Goal: Transaction & Acquisition: Purchase product/service

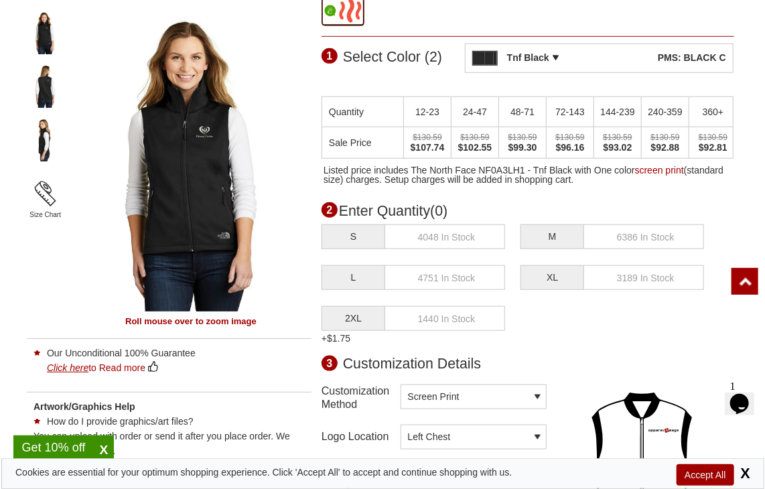
scroll to position [469, 0]
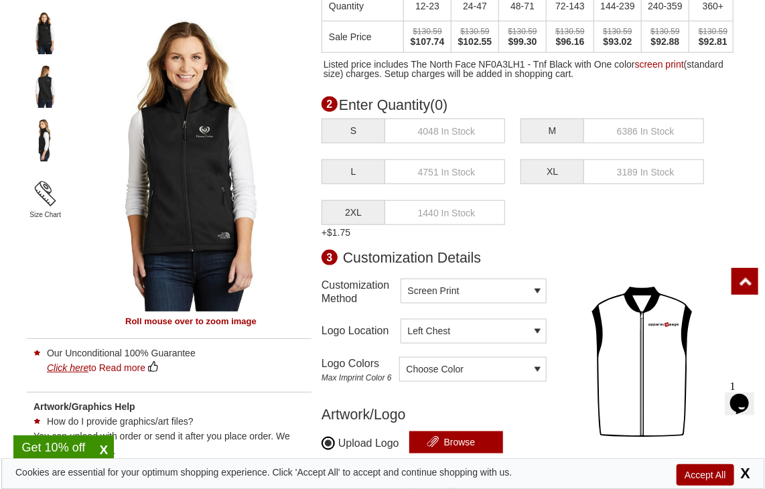
click at [76, 90] on label "2XL" at bounding box center [354, 212] width 64 height 25
click at [76, 90] on input "text" at bounding box center [445, 171] width 121 height 25
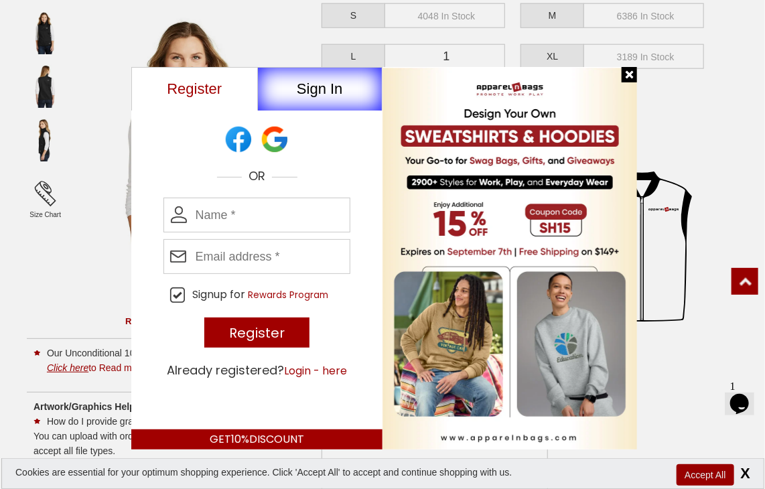
scroll to position [603, 0]
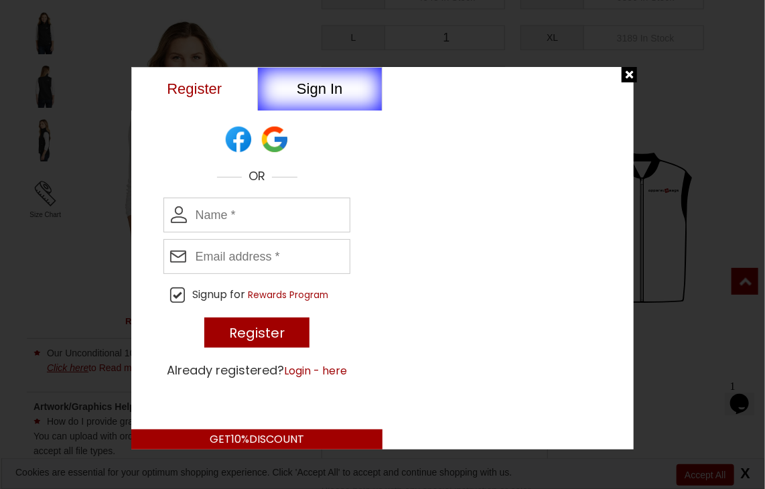
type input "1"
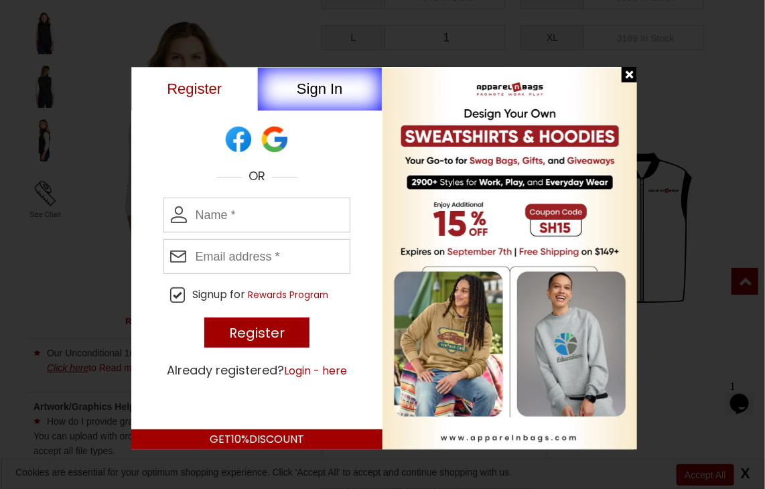
click at [76, 76] on div at bounding box center [629, 74] width 15 height 15
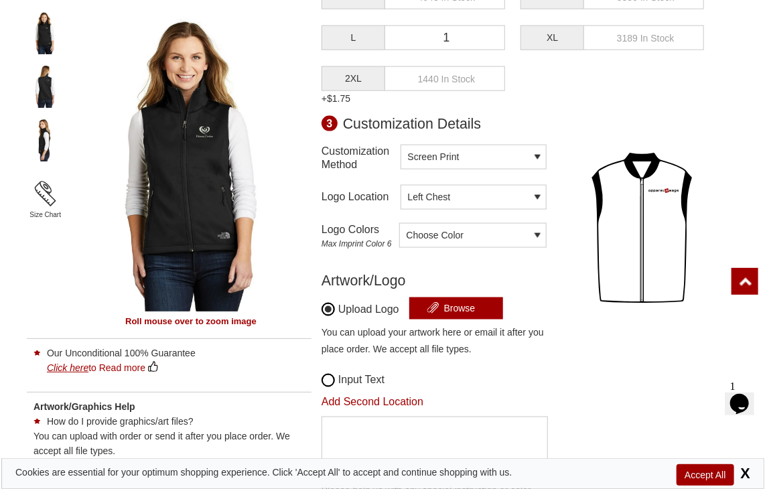
click at [76, 90] on select "Embroidery Screen Print Heat Transfer" at bounding box center [474, 157] width 146 height 25
click at [76, 90] on div "Logo Location Left Chest Right Chest Back Left Chest Left Chest Right Chest Back" at bounding box center [434, 197] width 225 height 38
click at [76, 90] on div "Artwork/Logo" at bounding box center [434, 280] width 225 height 13
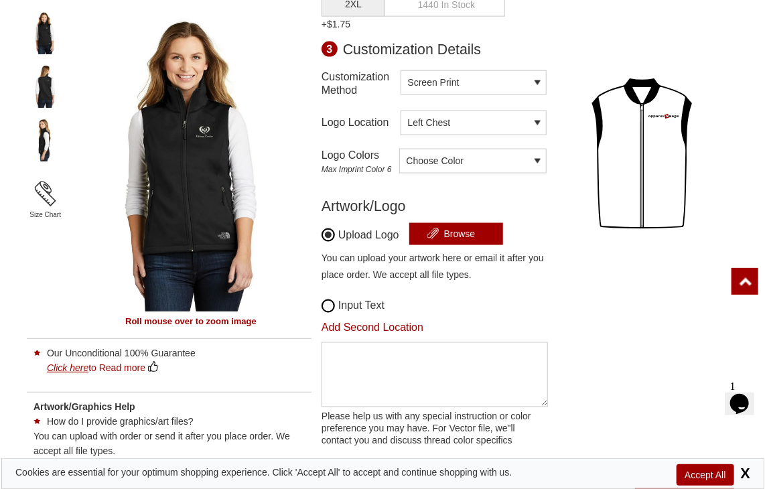
scroll to position [871, 0]
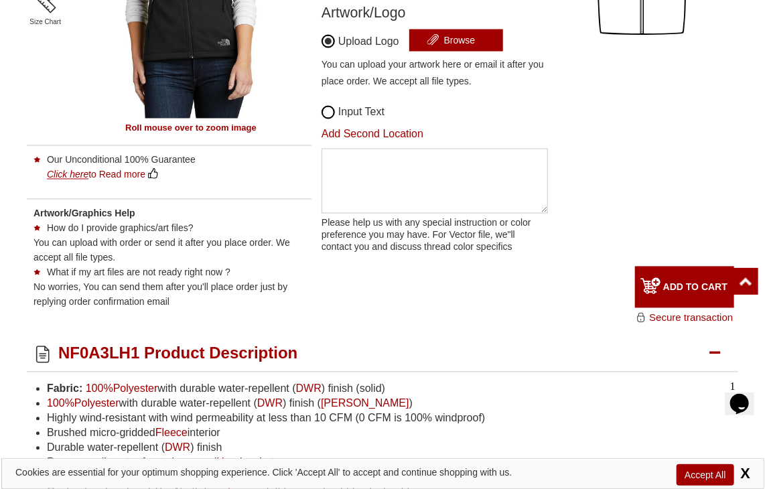
click at [76, 90] on input "ADD TO CART" at bounding box center [684, 288] width 99 height 42
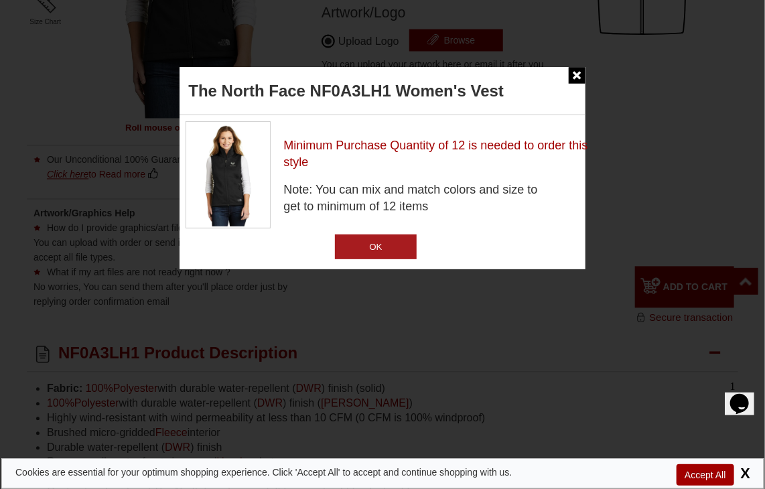
click at [76, 90] on input "OK" at bounding box center [375, 246] width 81 height 25
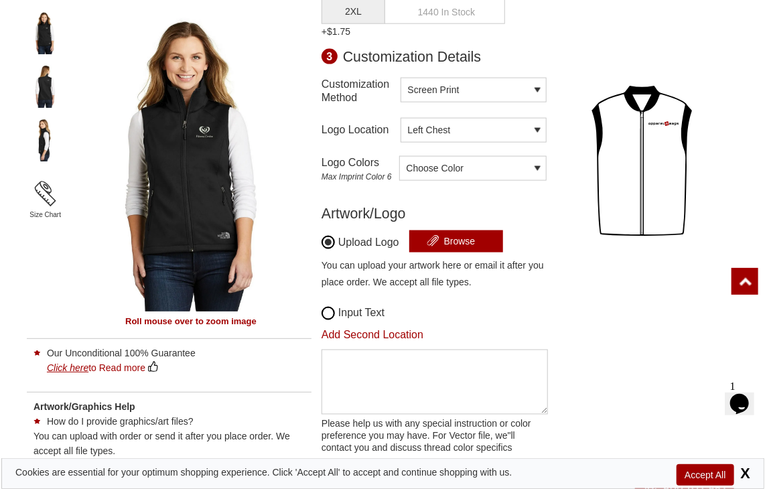
scroll to position [402, 0]
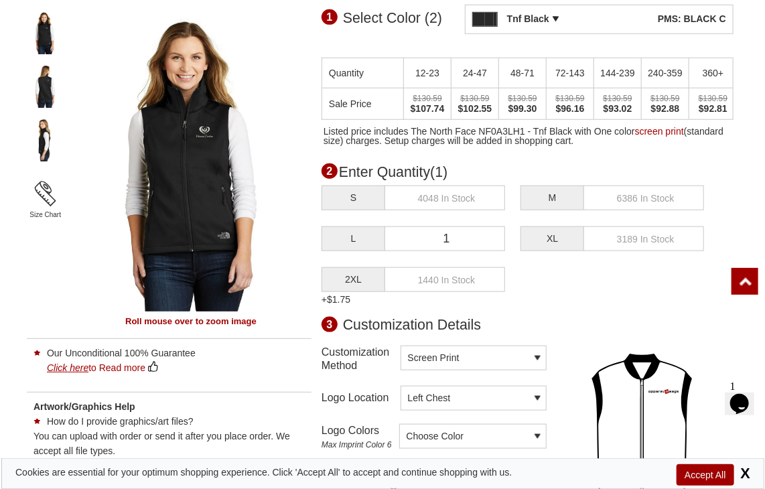
click at [76, 90] on input "1" at bounding box center [445, 238] width 121 height 25
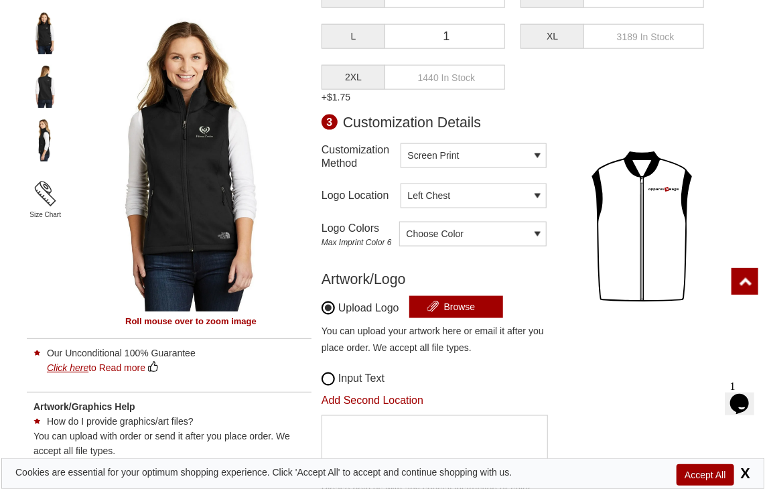
scroll to position [737, 0]
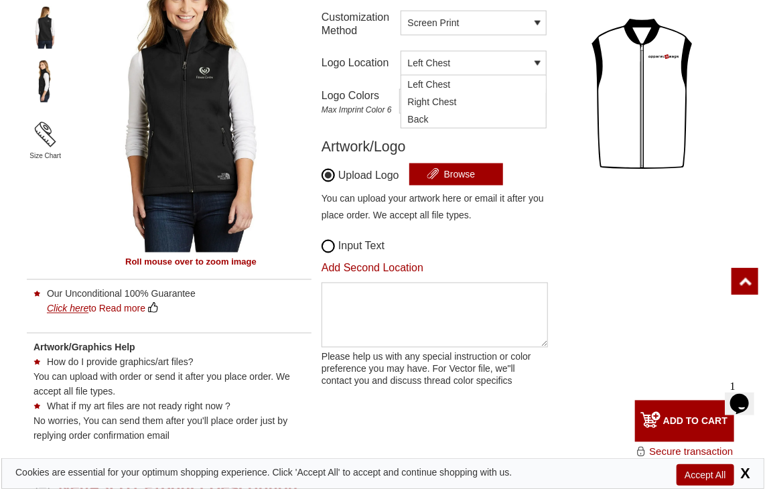
click at [76, 63] on button "Left Chest" at bounding box center [474, 63] width 146 height 25
click at [76, 90] on label "Right Chest" at bounding box center [473, 101] width 145 height 17
click at [76, 90] on input "Right Chest" at bounding box center [395, 102] width 9 height 9
click at [76, 90] on span "Choose Color" at bounding box center [432, 101] width 64 height 23
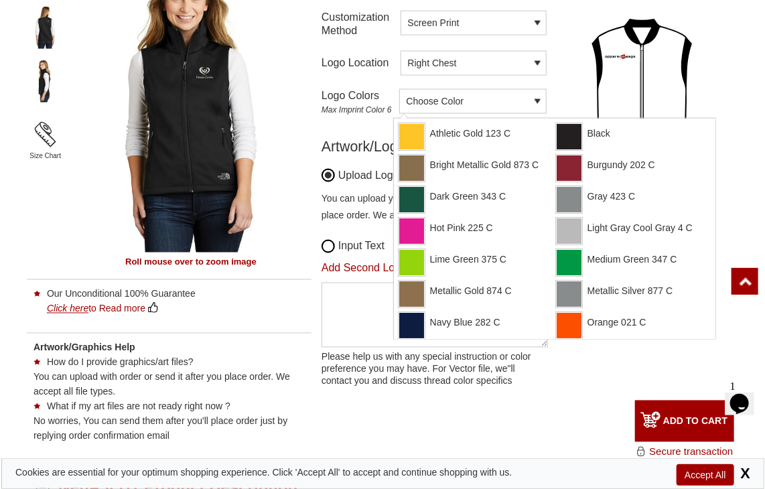
click at [76, 90] on div "Bright Metallic Gold 873 C" at bounding box center [472, 168] width 146 height 27
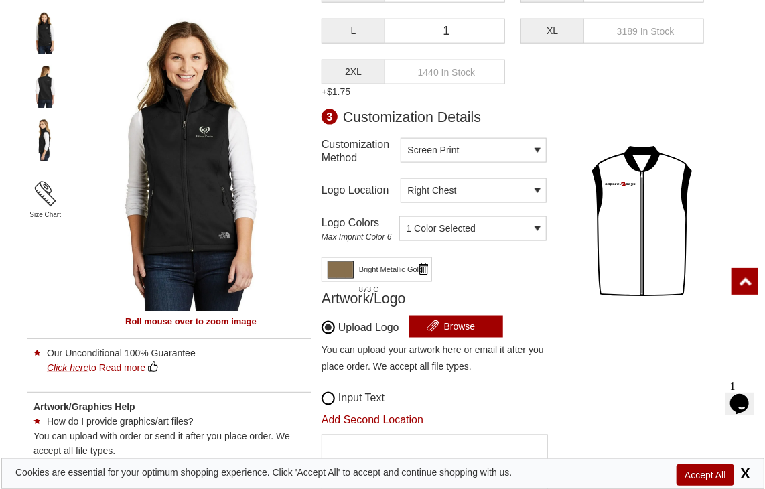
scroll to position [603, 0]
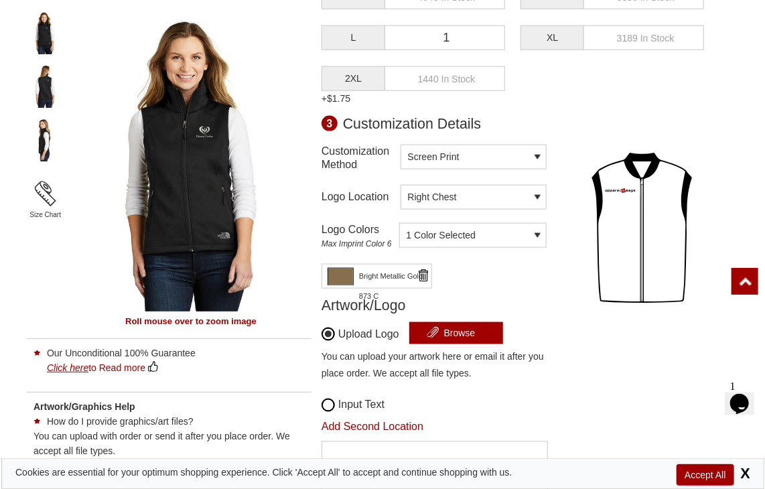
click at [76, 90] on select "Embroidery Screen Print Heat Transfer" at bounding box center [474, 157] width 146 height 25
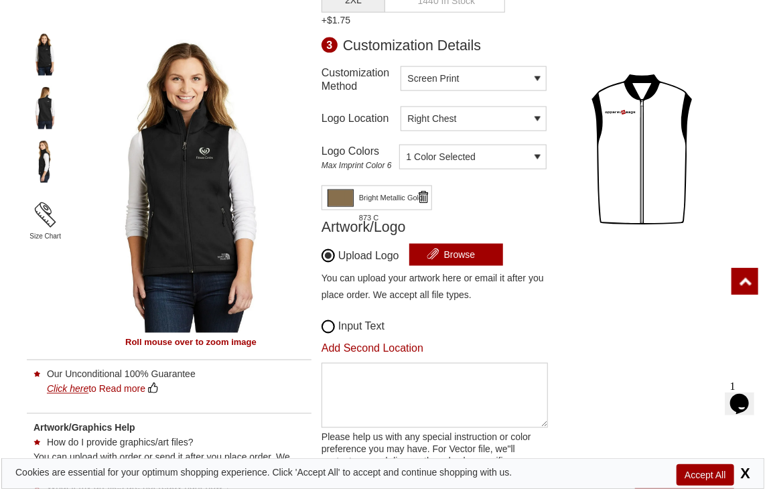
scroll to position [804, 0]
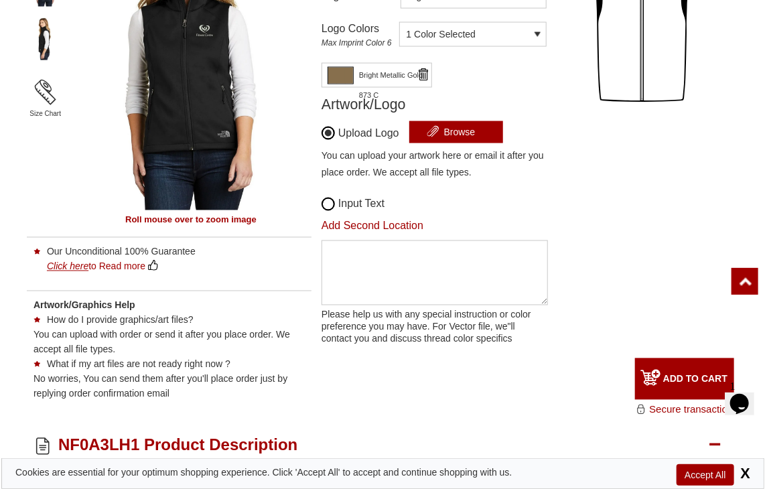
click at [76, 90] on input "ADD TO CART" at bounding box center [684, 379] width 99 height 42
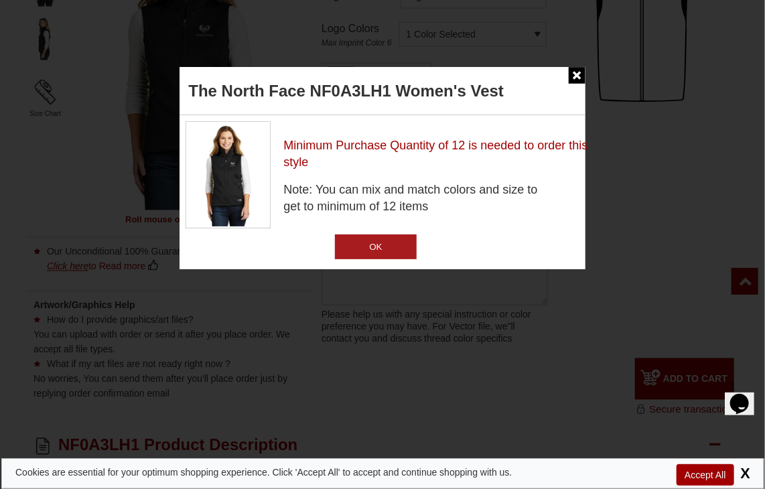
click at [76, 90] on input "OK" at bounding box center [375, 246] width 81 height 25
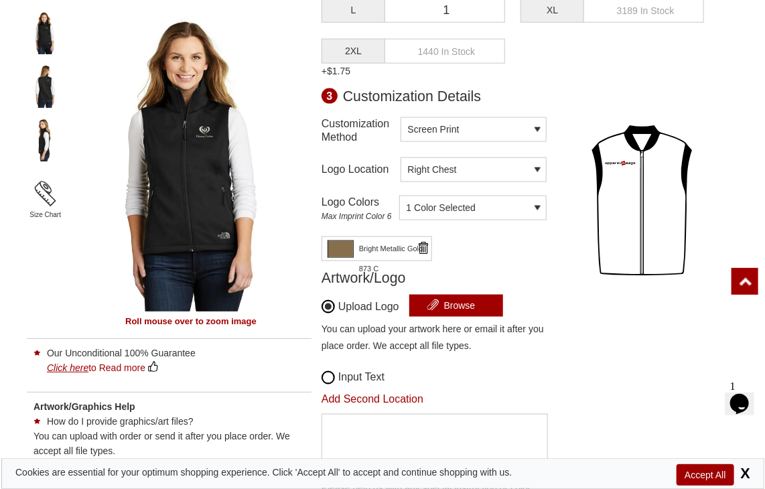
scroll to position [536, 0]
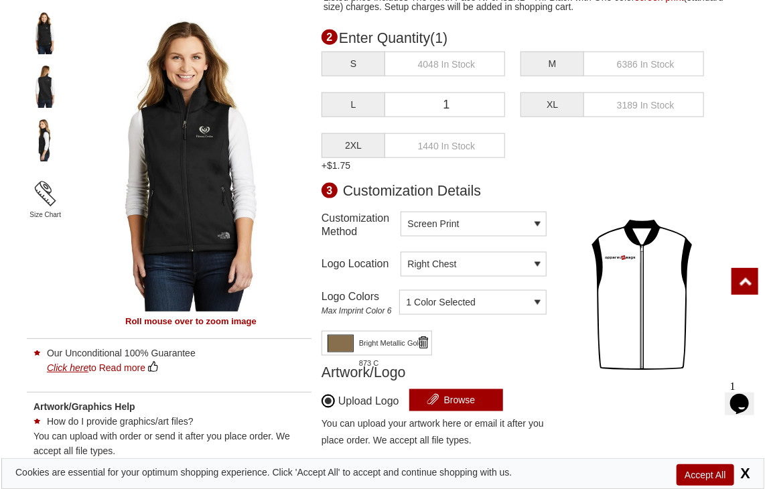
click at [76, 90] on input "1" at bounding box center [445, 104] width 121 height 25
type input "12"
